Goal: Communication & Community: Answer question/provide support

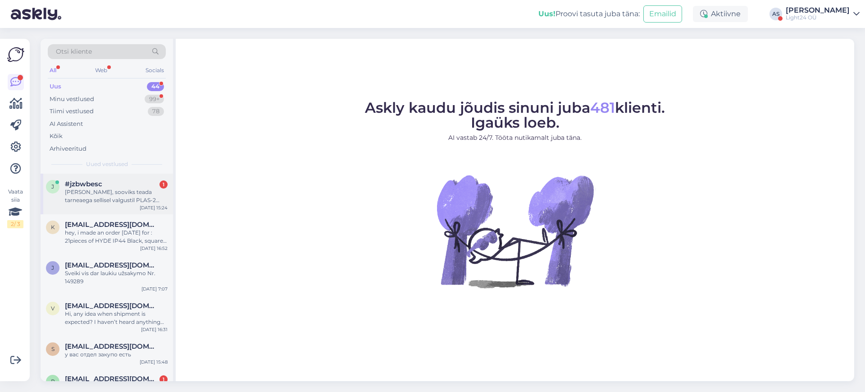
click at [113, 201] on div "[PERSON_NAME], sooviks teada tarneaega sellisel valgustil PLAS-2 LED ?" at bounding box center [116, 196] width 103 height 16
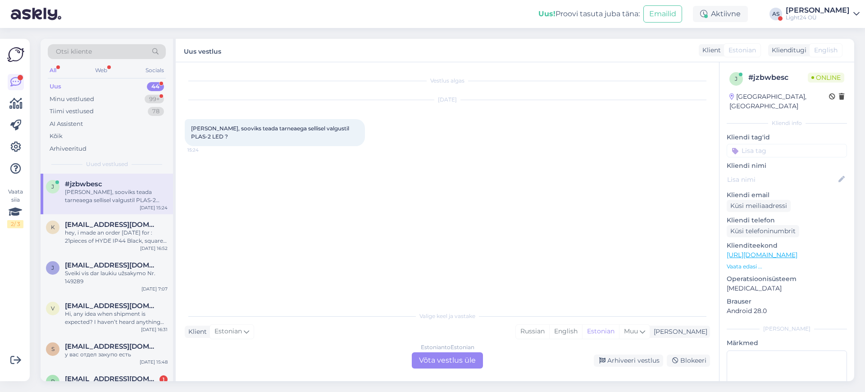
click at [454, 357] on div "Estonian to Estonian Võta vestlus üle" at bounding box center [447, 360] width 71 height 16
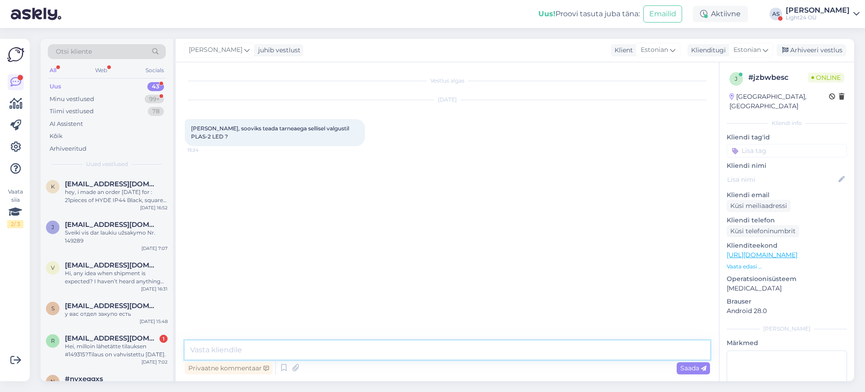
click at [274, 353] on textarea at bounding box center [448, 349] width 526 height 19
click at [209, 349] on textarea "Tere, Faro [PERSON_NAME] sõidab meil välja järgmise nädala [PERSON_NAME] [GEOGR…" at bounding box center [448, 349] width 526 height 19
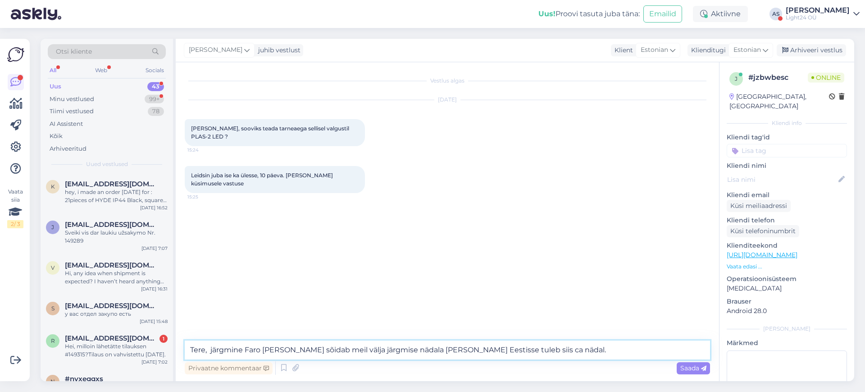
click at [545, 352] on textarea "Tere, järgmine Faro [PERSON_NAME] sõidab meil välja järgmise nädala [PERSON_NAM…" at bounding box center [448, 349] width 526 height 19
type textarea "Tere, järgmine Faro [PERSON_NAME] sõidab meil välja järgmise nädala [PERSON_NAM…"
click at [688, 371] on span "Saada" at bounding box center [694, 368] width 26 height 8
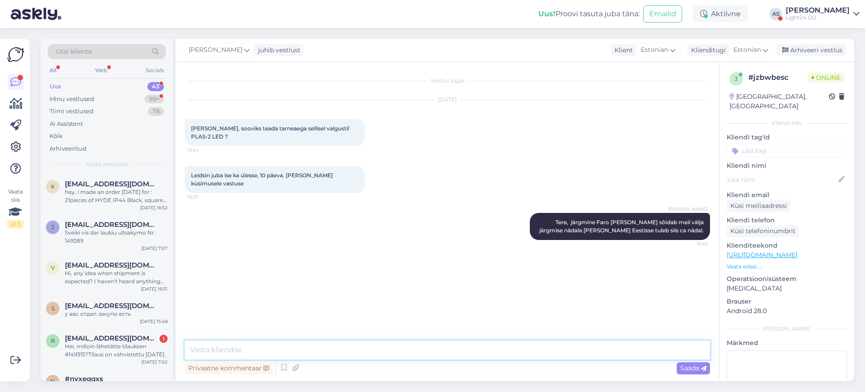
click at [483, 355] on textarea at bounding box center [448, 349] width 526 height 19
type textarea "aga milline kogus huvitab? võimalik, et meil on laos olemas"
